Goal: Information Seeking & Learning: Learn about a topic

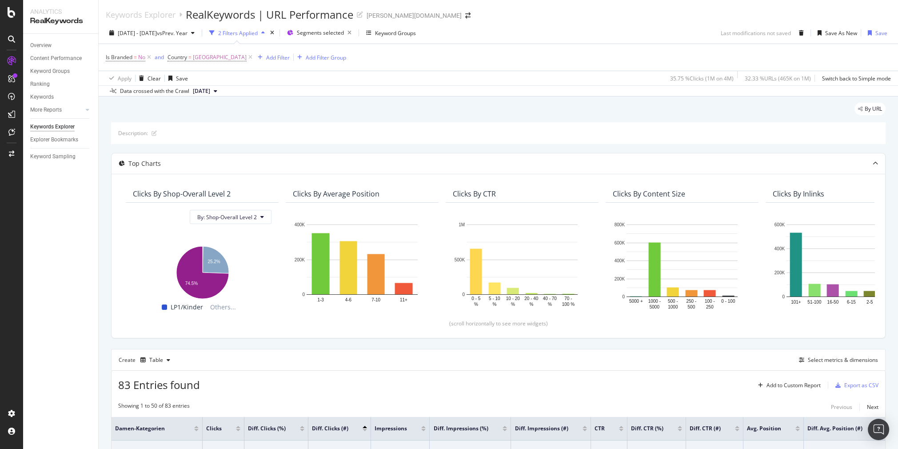
click at [711, 17] on div "Keywords Explorer RealKeywords | URL Performance [PERSON_NAME][DOMAIN_NAME]" at bounding box center [498, 11] width 799 height 22
click at [529, 57] on div "Is Branded = No and Country = [GEOGRAPHIC_DATA] Add Filter Add Filter Group" at bounding box center [498, 57] width 785 height 27
click at [619, 25] on div "[DATE] - [DATE] vs Prev. Year 2 Filters Applied Segments selected Keyword Group…" at bounding box center [498, 59] width 799 height 74
